Goal: Task Accomplishment & Management: Use online tool/utility

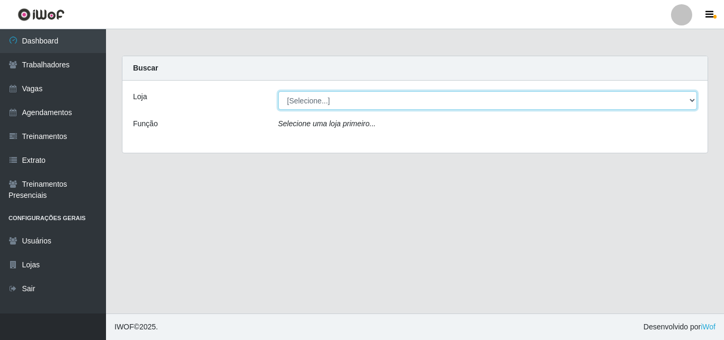
drag, startPoint x: 690, startPoint y: 99, endPoint x: 682, endPoint y: 99, distance: 8.0
click at [690, 99] on select "[Selecione...] Bemais Supermercados - B5 Anatólia" at bounding box center [487, 100] width 419 height 19
select select "405"
click at [278, 91] on select "[Selecione...] Bemais Supermercados - B5 Anatólia" at bounding box center [487, 100] width 419 height 19
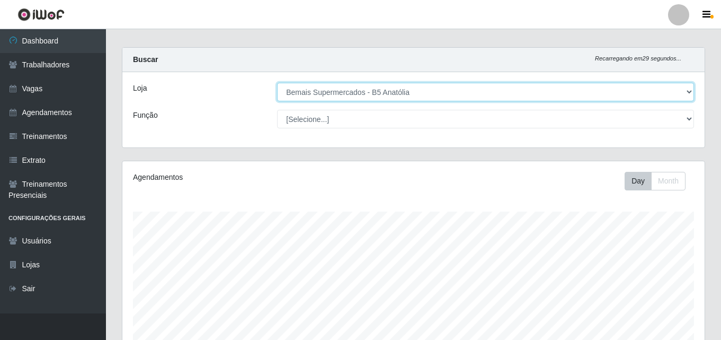
scroll to position [286, 0]
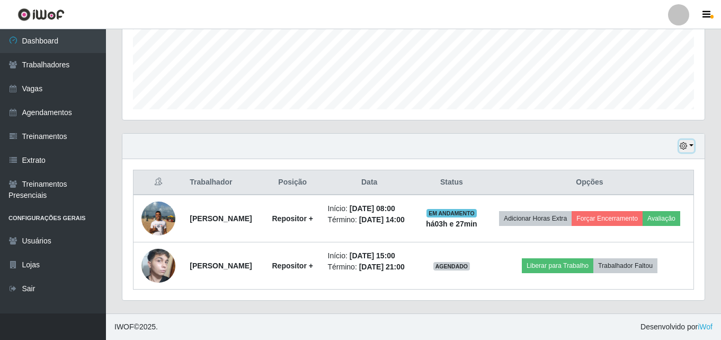
click at [690, 140] on button "button" at bounding box center [687, 146] width 15 height 12
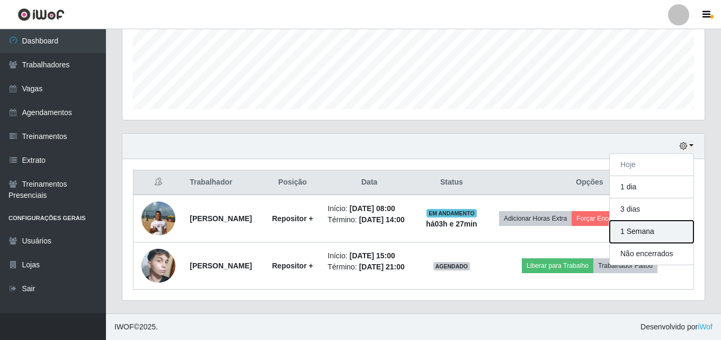
click at [644, 221] on button "1 Semana" at bounding box center [652, 232] width 84 height 22
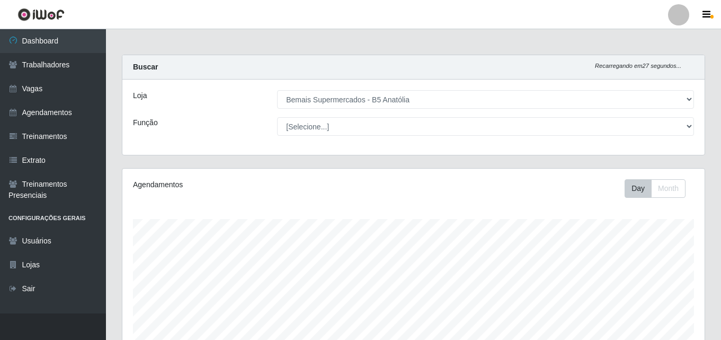
scroll to position [0, 0]
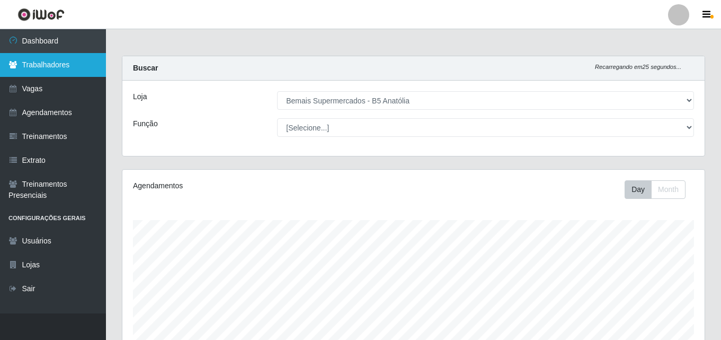
click at [49, 66] on link "Trabalhadores" at bounding box center [53, 65] width 106 height 24
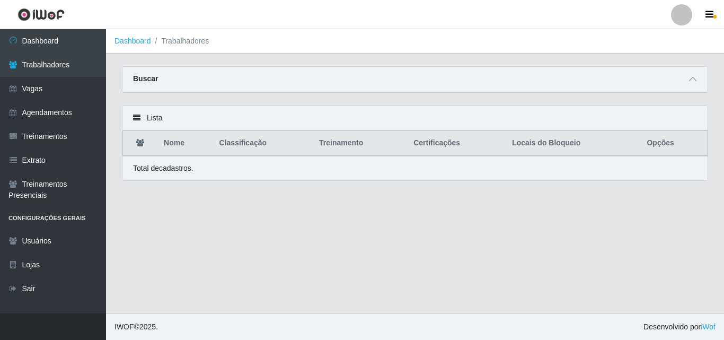
click at [424, 82] on div "Buscar" at bounding box center [414, 79] width 585 height 25
click at [136, 119] on icon at bounding box center [136, 117] width 7 height 7
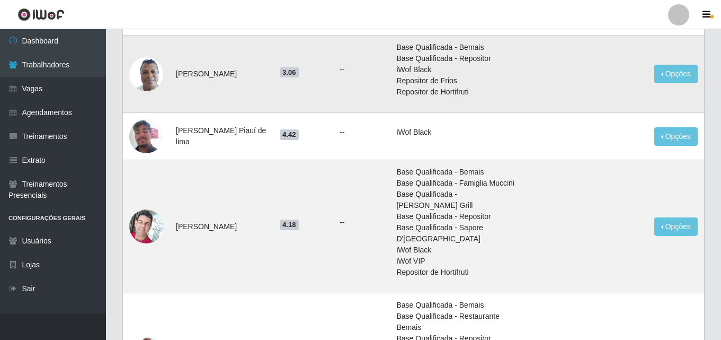
scroll to position [897, 0]
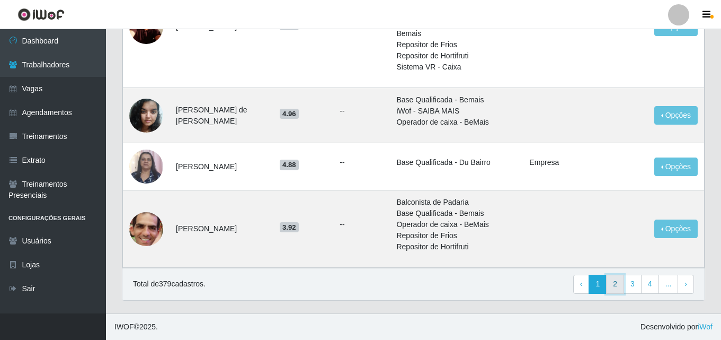
click at [616, 284] on link "2" at bounding box center [615, 284] width 18 height 19
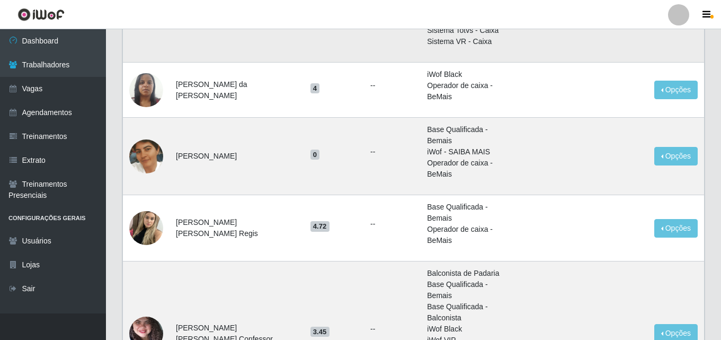
scroll to position [265, 0]
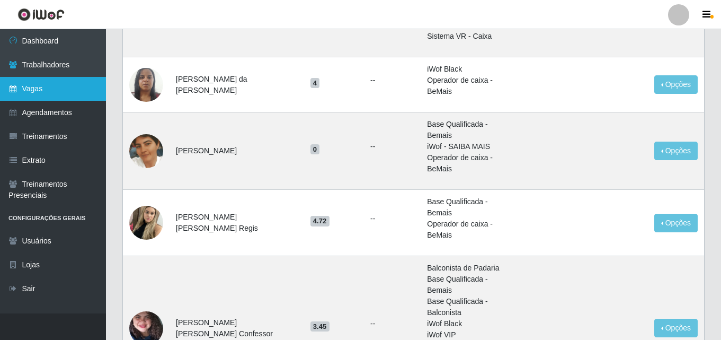
click at [48, 91] on link "Vagas" at bounding box center [53, 89] width 106 height 24
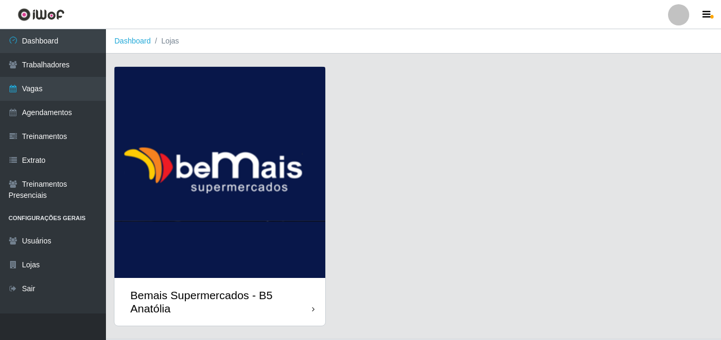
click at [314, 314] on div at bounding box center [313, 309] width 3 height 11
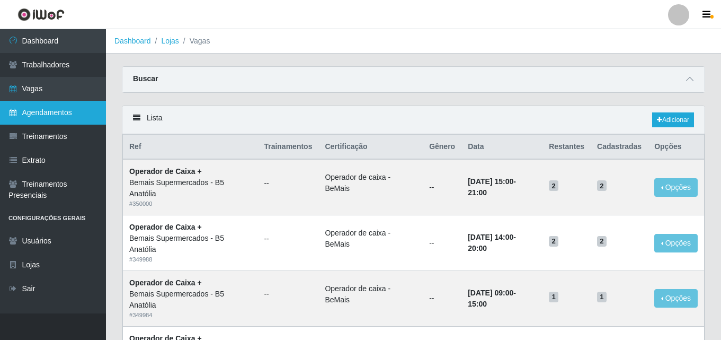
click at [61, 114] on link "Agendamentos" at bounding box center [53, 113] width 106 height 24
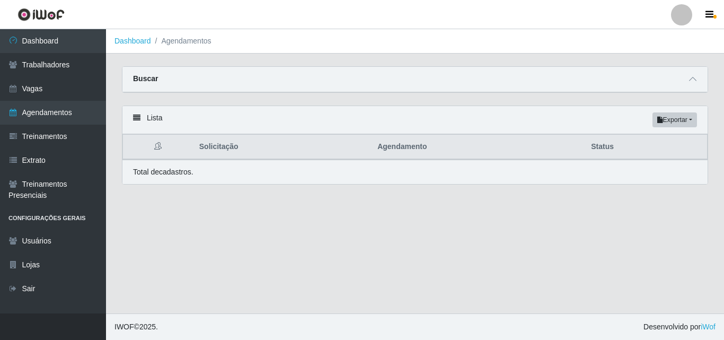
click at [139, 119] on icon at bounding box center [136, 117] width 7 height 7
click at [139, 120] on icon at bounding box center [136, 117] width 7 height 7
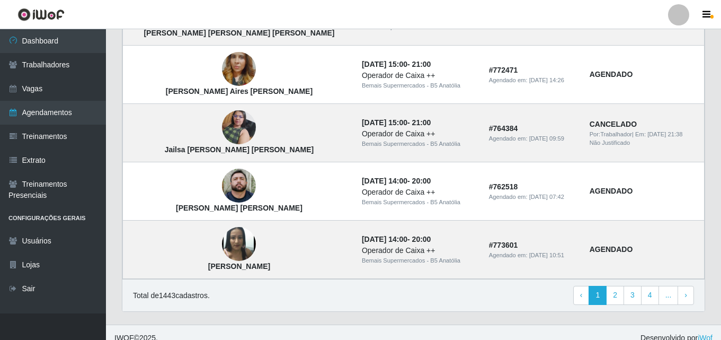
scroll to position [767, 0]
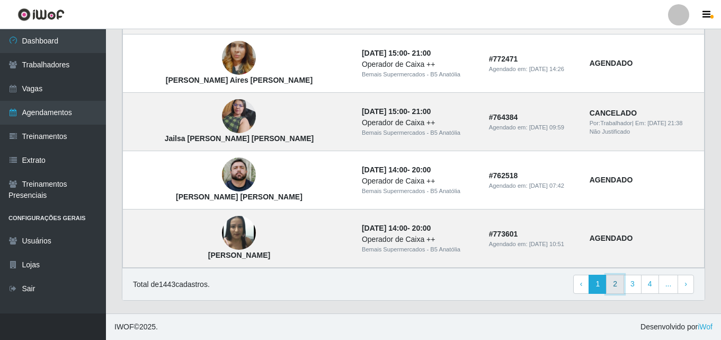
click at [619, 285] on link "2" at bounding box center [615, 284] width 18 height 19
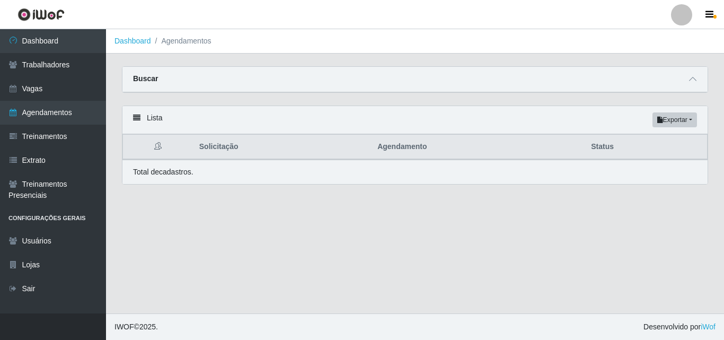
click at [137, 118] on icon at bounding box center [136, 117] width 7 height 7
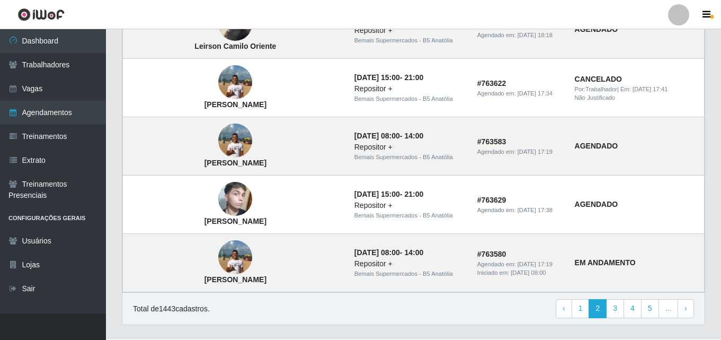
scroll to position [767, 0]
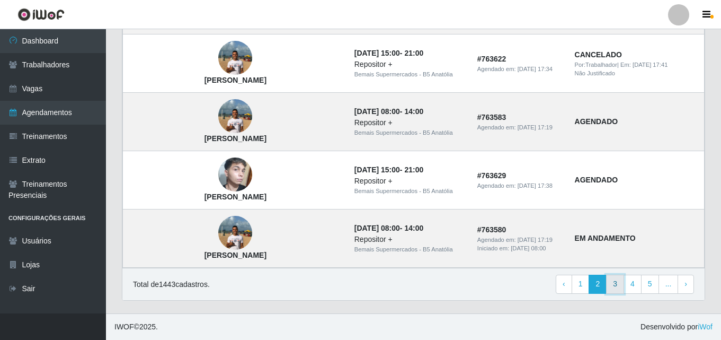
click at [618, 284] on link "3" at bounding box center [615, 284] width 18 height 19
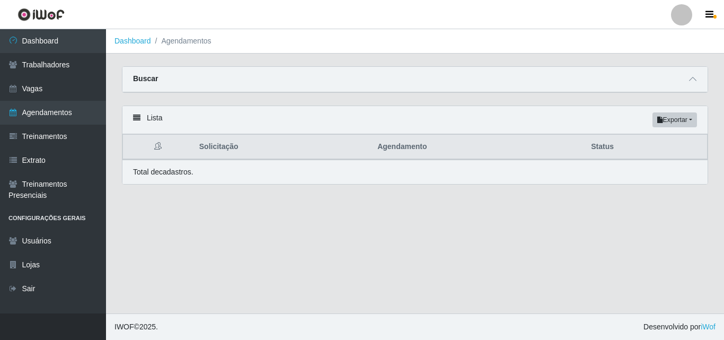
click at [362, 81] on div "Buscar" at bounding box center [414, 79] width 585 height 25
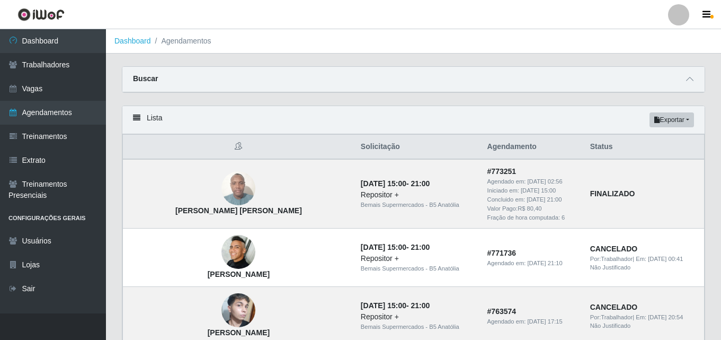
click at [362, 81] on div "Buscar" at bounding box center [413, 79] width 583 height 25
click at [692, 81] on icon at bounding box center [689, 78] width 7 height 7
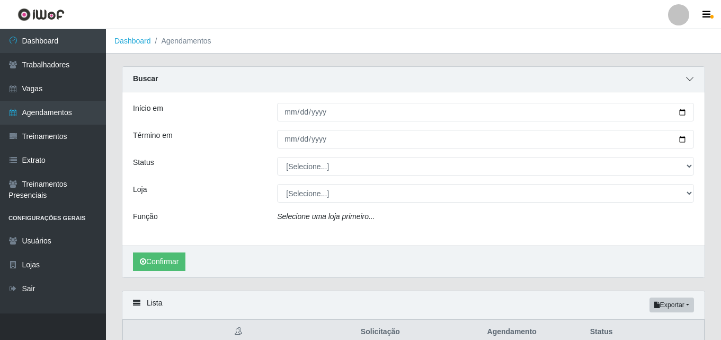
click at [692, 81] on icon at bounding box center [689, 78] width 7 height 7
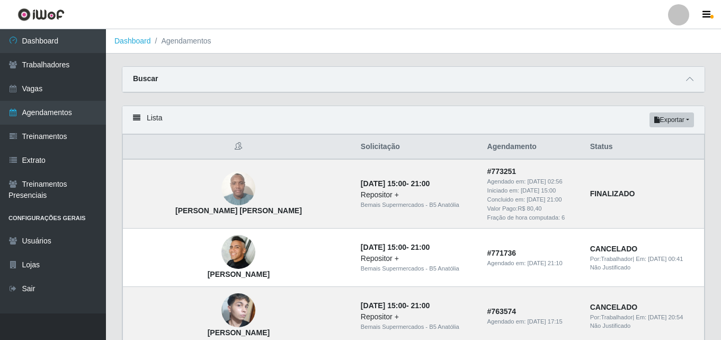
click at [183, 76] on div "Buscar" at bounding box center [413, 79] width 583 height 25
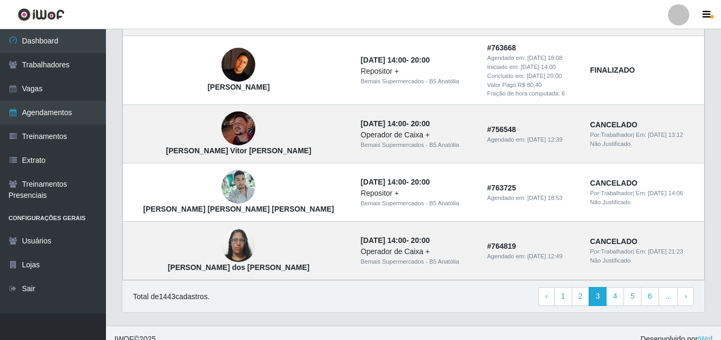
scroll to position [831, 0]
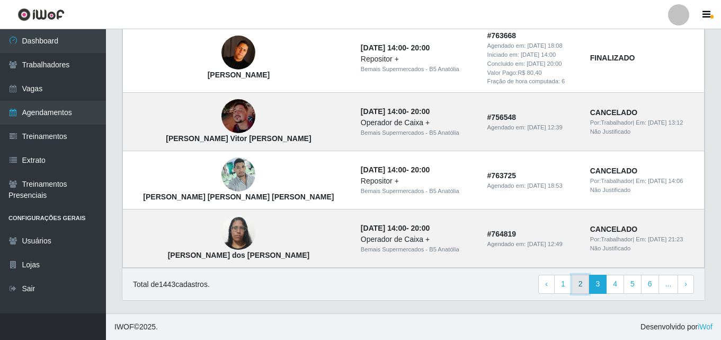
click at [588, 285] on link "2" at bounding box center [581, 284] width 18 height 19
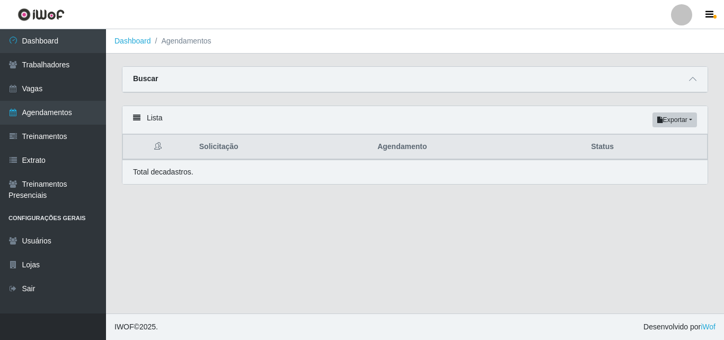
click at [136, 120] on icon at bounding box center [136, 117] width 7 height 7
